Goal: Task Accomplishment & Management: Complete application form

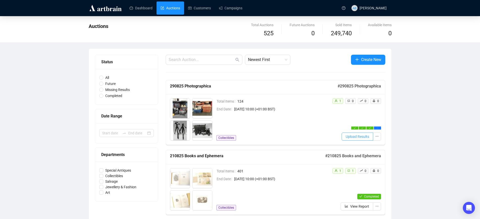
click at [358, 138] on span "Upload Results" at bounding box center [356, 137] width 23 height 6
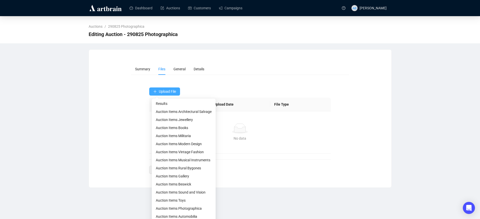
click at [166, 93] on span "Upload File" at bounding box center [167, 92] width 17 height 4
click at [169, 106] on span "Results" at bounding box center [181, 104] width 56 height 6
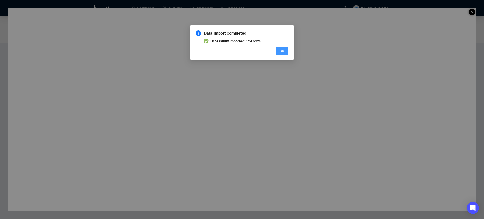
click at [283, 51] on span "OK" at bounding box center [282, 51] width 5 height 6
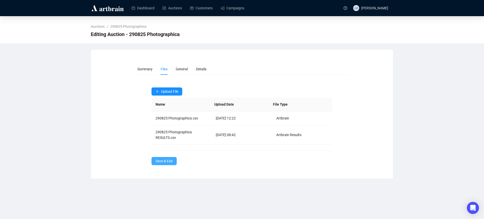
click at [165, 158] on span "Save & Exit" at bounding box center [164, 161] width 17 height 6
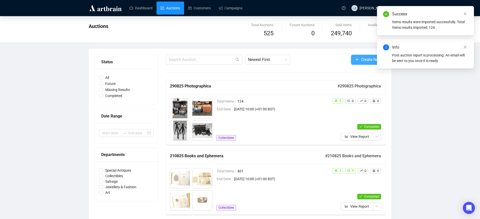
click at [354, 60] on button "Create New" at bounding box center [368, 60] width 34 height 10
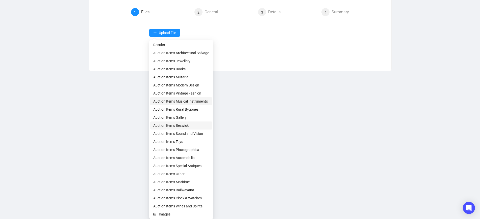
scroll to position [56, 0]
click at [179, 94] on span "Auction Items Vintage Fashion" at bounding box center [181, 93] width 56 height 6
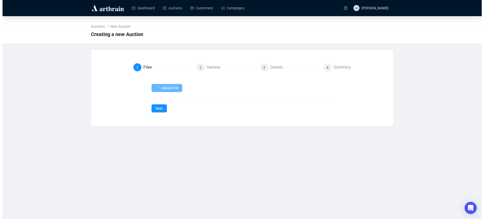
scroll to position [0, 0]
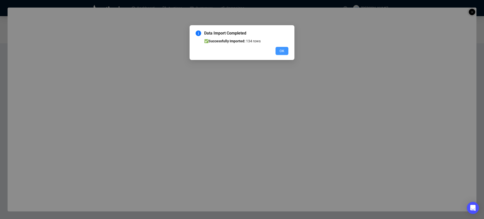
click at [281, 51] on span "OK" at bounding box center [282, 51] width 5 height 6
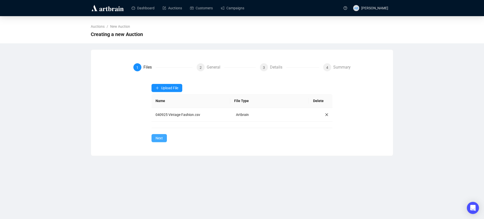
click at [156, 140] on span "Next" at bounding box center [159, 138] width 7 height 6
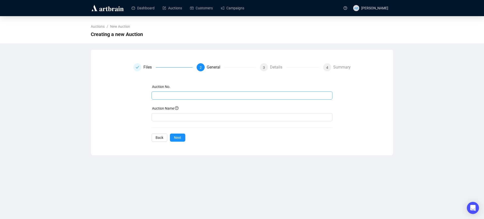
click at [199, 92] on span at bounding box center [242, 96] width 181 height 8
drag, startPoint x: 189, startPoint y: 96, endPoint x: 113, endPoint y: 101, distance: 76.6
click at [113, 101] on div "Files 2 General 3 Details 4 Summary Auction No. 040925 Vintage Fashion Auction …" at bounding box center [242, 102] width 290 height 78
type input "040925 Vintage Fashion"
click at [168, 115] on input "text" at bounding box center [242, 117] width 181 height 8
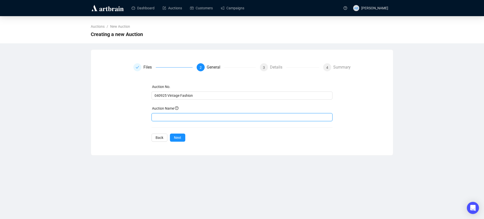
paste input "040925 Vintage Fashion"
type input "040925 Vintage Fashion"
click at [178, 139] on span "Next" at bounding box center [177, 138] width 7 height 6
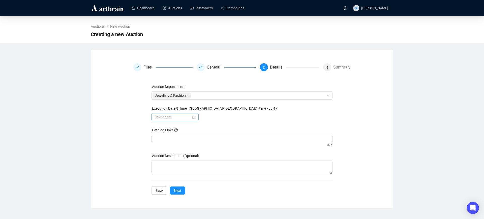
click at [194, 117] on div at bounding box center [175, 118] width 41 height 6
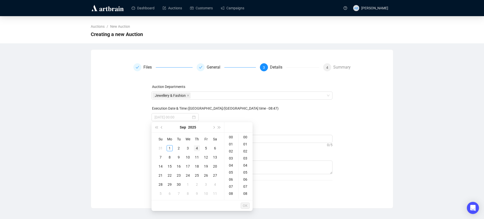
click at [197, 148] on div "4" at bounding box center [197, 148] width 6 height 6
click at [231, 175] on div "10" at bounding box center [232, 176] width 12 height 7
type input "[DATE] 10:00"
click at [246, 206] on span "OK" at bounding box center [245, 206] width 5 height 10
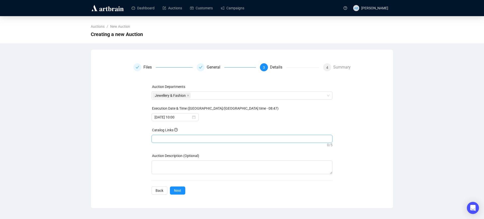
click at [174, 135] on div at bounding box center [242, 139] width 181 height 8
paste input "[URL][DOMAIN_NAME][PERSON_NAME]"
type input "[URL][DOMAIN_NAME][PERSON_NAME]"
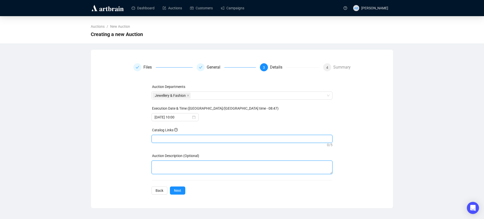
click at [197, 169] on textarea at bounding box center [242, 168] width 181 height 14
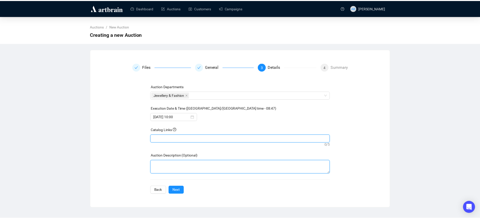
scroll to position [0, 0]
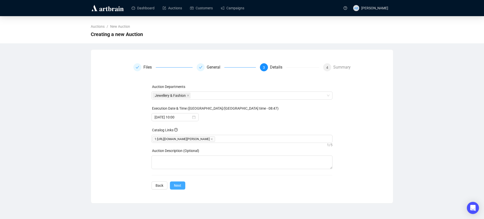
click at [174, 188] on span "Next" at bounding box center [177, 186] width 7 height 6
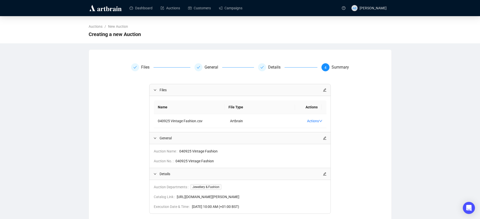
scroll to position [41, 0]
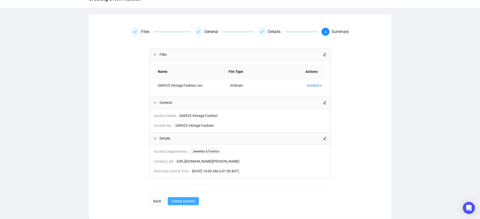
click at [187, 200] on span "Create Auction" at bounding box center [183, 202] width 23 height 6
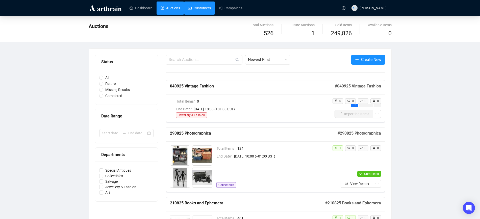
click at [198, 10] on link "Customers" at bounding box center [199, 8] width 23 height 13
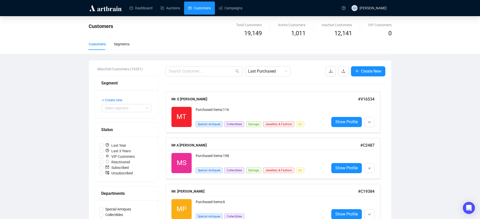
click at [249, 97] on div "Mr. E [PERSON_NAME]" at bounding box center [264, 99] width 186 height 6
